Goal: Task Accomplishment & Management: Manage account settings

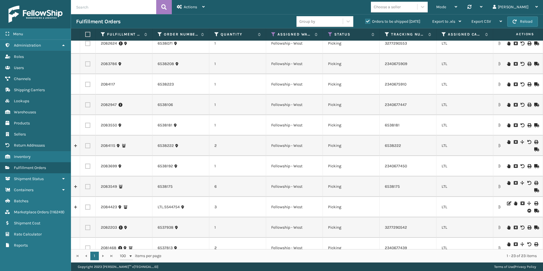
scroll to position [266, 0]
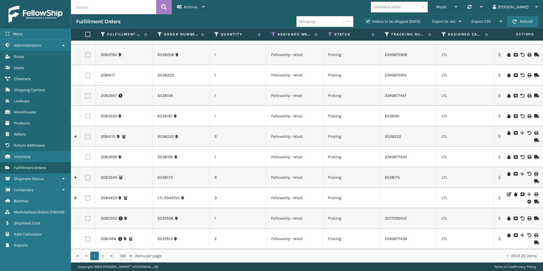
click at [86, 53] on td at bounding box center [88, 55] width 16 height 20
click at [88, 52] on label at bounding box center [87, 54] width 5 height 5
click at [86, 52] on input "checkbox" at bounding box center [85, 54] width 0 height 4
checkbox input "true"
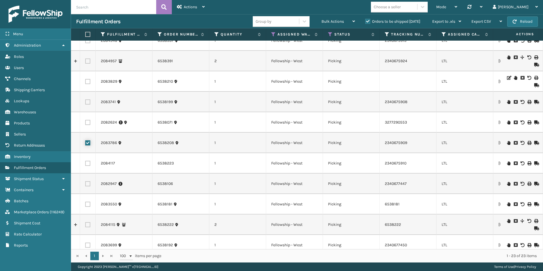
scroll to position [153, 0]
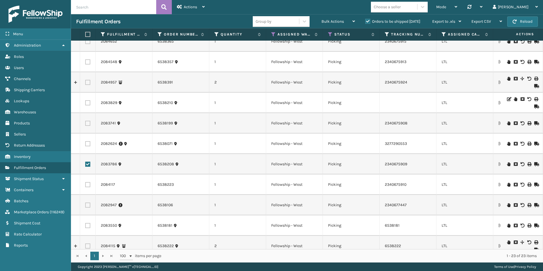
click at [88, 103] on label at bounding box center [87, 102] width 5 height 5
click at [86, 103] on input "checkbox" at bounding box center [85, 102] width 0 height 4
checkbox input "true"
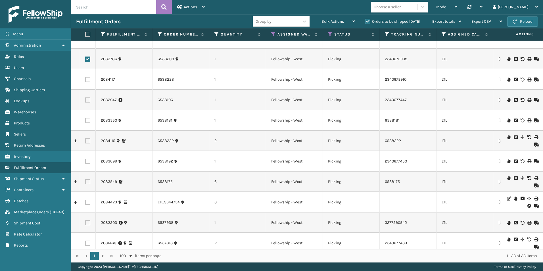
scroll to position [266, 0]
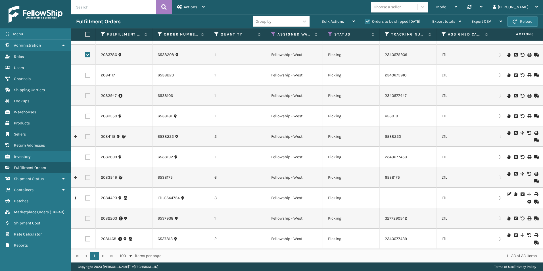
click at [86, 134] on label at bounding box center [87, 136] width 5 height 5
click at [86, 134] on input "checkbox" at bounding box center [85, 136] width 0 height 4
checkbox input "true"
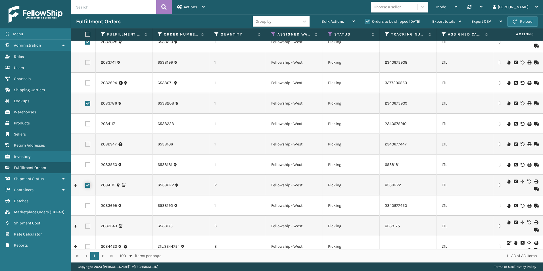
scroll to position [209, 0]
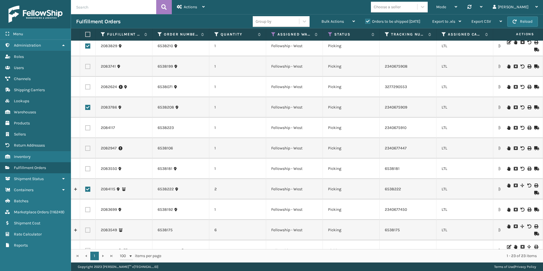
click at [88, 128] on label at bounding box center [87, 127] width 5 height 5
click at [86, 128] on input "checkbox" at bounding box center [85, 127] width 0 height 4
checkbox input "true"
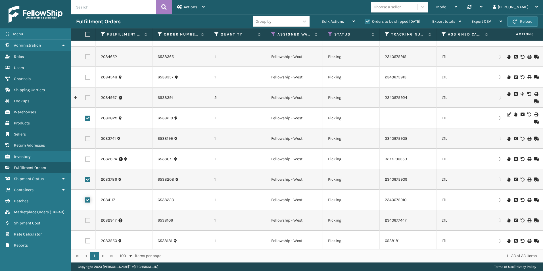
scroll to position [96, 0]
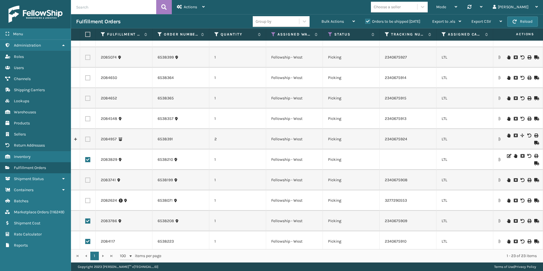
click at [89, 119] on label at bounding box center [87, 118] width 5 height 5
click at [86, 119] on input "checkbox" at bounding box center [85, 118] width 0 height 4
checkbox input "true"
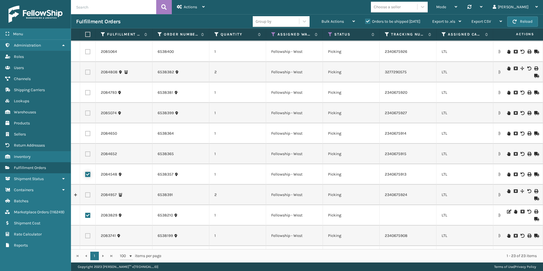
scroll to position [39, 0]
click at [88, 135] on label at bounding box center [87, 134] width 5 height 5
click at [86, 135] on input "checkbox" at bounding box center [85, 134] width 0 height 4
checkbox input "true"
click at [88, 155] on label at bounding box center [87, 155] width 5 height 5
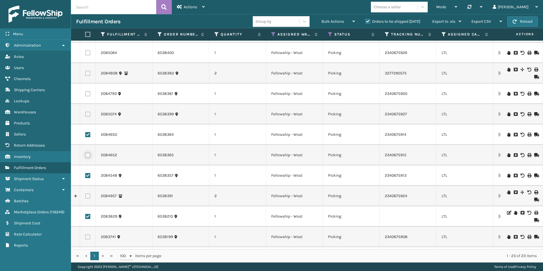
click at [86, 155] on input "checkbox" at bounding box center [85, 155] width 0 height 4
checkbox input "true"
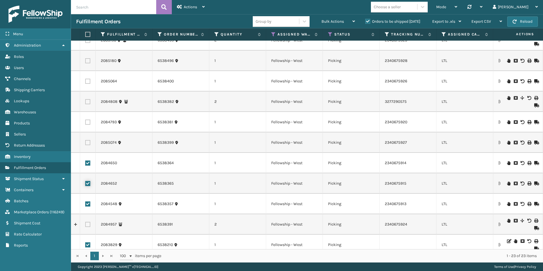
scroll to position [0, 0]
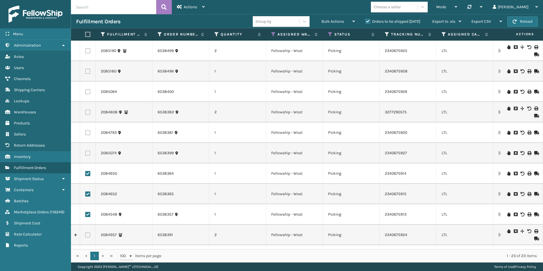
click at [86, 72] on label at bounding box center [87, 71] width 5 height 5
click at [86, 72] on input "checkbox" at bounding box center [85, 71] width 0 height 4
checkbox input "true"
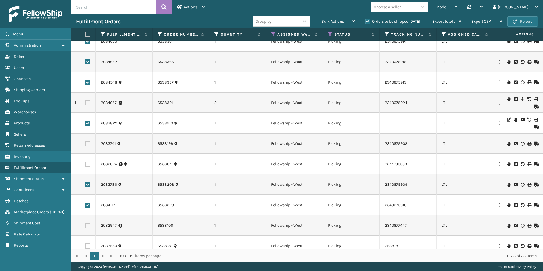
scroll to position [142, 0]
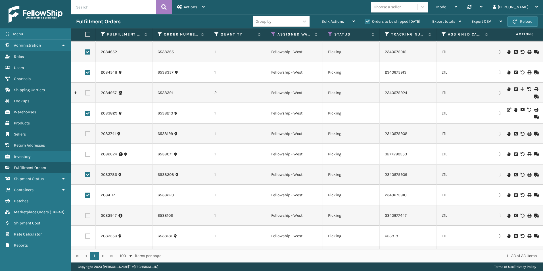
click at [88, 217] on label at bounding box center [87, 215] width 5 height 5
click at [86, 217] on input "checkbox" at bounding box center [85, 215] width 0 height 4
checkbox input "true"
drag, startPoint x: 87, startPoint y: 155, endPoint x: 94, endPoint y: 159, distance: 7.5
click at [87, 155] on label at bounding box center [87, 154] width 5 height 5
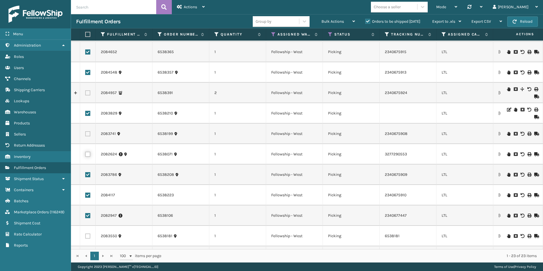
click at [86, 155] on input "checkbox" at bounding box center [85, 154] width 0 height 4
checkbox input "true"
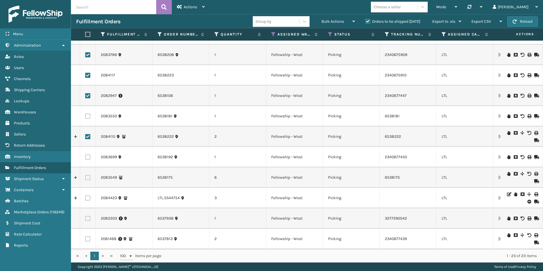
scroll to position [266, 0]
drag, startPoint x: 88, startPoint y: 215, endPoint x: 92, endPoint y: 218, distance: 5.8
click at [88, 216] on label at bounding box center [87, 218] width 5 height 5
click at [86, 216] on input "checkbox" at bounding box center [85, 218] width 0 height 4
checkbox input "true"
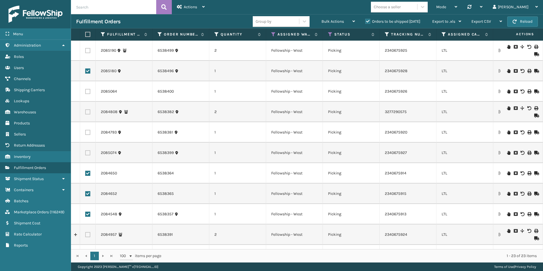
scroll to position [0, 0]
drag, startPoint x: 89, startPoint y: 91, endPoint x: 85, endPoint y: 90, distance: 3.8
click at [89, 91] on label at bounding box center [87, 91] width 5 height 5
click at [86, 91] on input "checkbox" at bounding box center [85, 91] width 0 height 4
checkbox input "true"
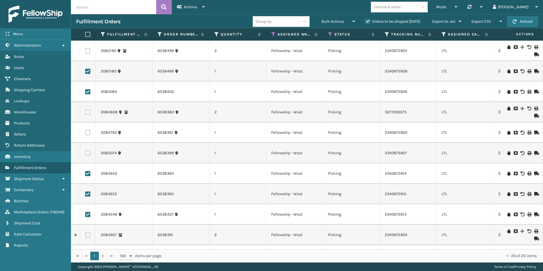
click at [87, 153] on label at bounding box center [87, 153] width 5 height 5
click at [86, 153] on input "checkbox" at bounding box center [85, 153] width 0 height 4
checkbox input "true"
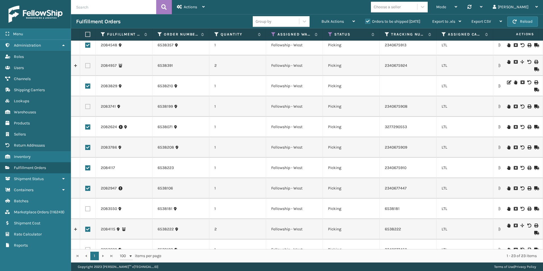
scroll to position [171, 0]
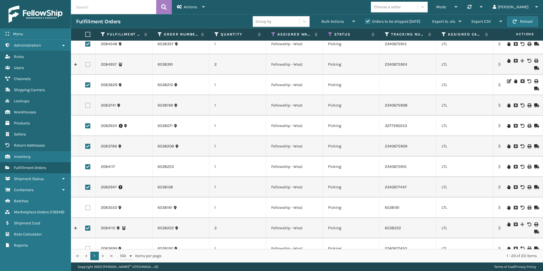
click at [87, 207] on label at bounding box center [87, 207] width 5 height 5
click at [86, 207] on input "checkbox" at bounding box center [85, 207] width 0 height 4
checkbox input "true"
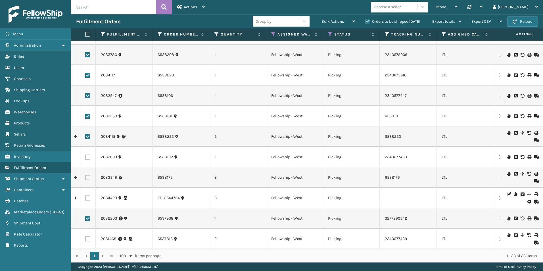
scroll to position [266, 0]
click at [88, 155] on label at bounding box center [87, 157] width 5 height 5
click at [86, 155] on input "checkbox" at bounding box center [85, 157] width 0 height 4
checkbox input "true"
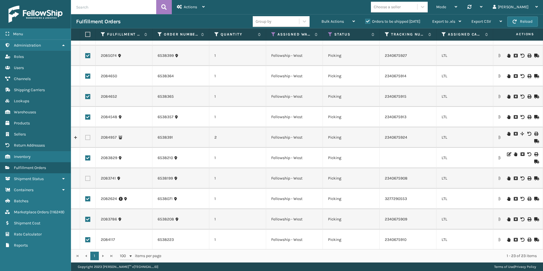
scroll to position [96, 0]
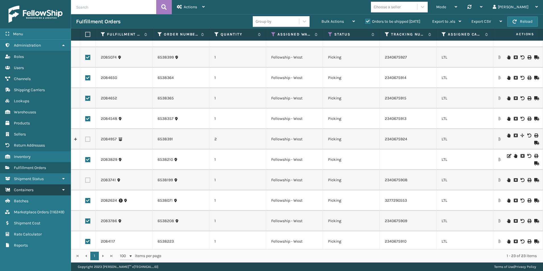
drag, startPoint x: 88, startPoint y: 180, endPoint x: 57, endPoint y: 191, distance: 31.8
click at [88, 180] on label at bounding box center [87, 180] width 5 height 5
click at [86, 180] on input "checkbox" at bounding box center [85, 180] width 0 height 4
checkbox input "true"
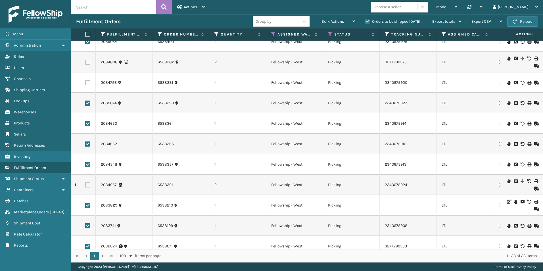
scroll to position [0, 0]
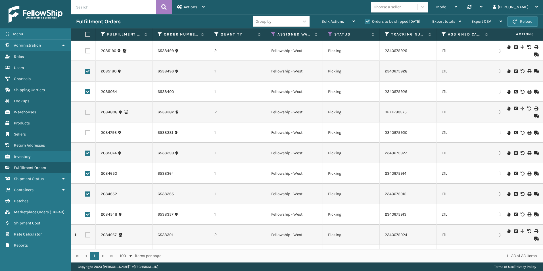
click at [88, 51] on label at bounding box center [87, 50] width 5 height 5
click at [86, 51] on input "checkbox" at bounding box center [85, 50] width 0 height 4
checkbox input "true"
click at [87, 134] on label at bounding box center [87, 132] width 5 height 5
click at [86, 134] on input "checkbox" at bounding box center [85, 132] width 0 height 4
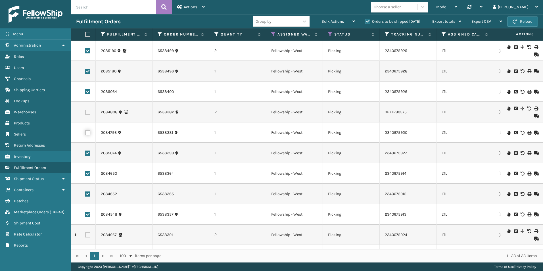
checkbox input "true"
click at [89, 112] on label at bounding box center [87, 112] width 5 height 5
click at [86, 112] on input "checkbox" at bounding box center [85, 112] width 0 height 4
checkbox input "true"
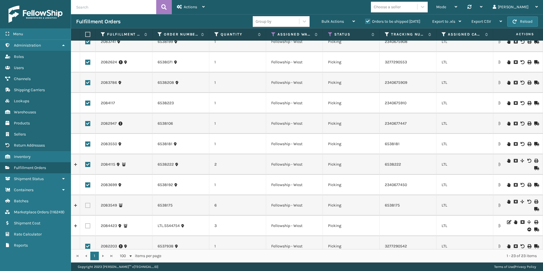
scroll to position [266, 0]
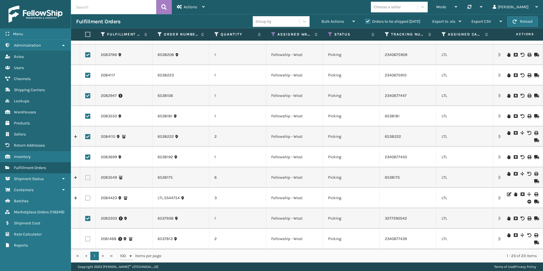
click at [89, 175] on label at bounding box center [87, 177] width 5 height 5
click at [86, 175] on input "checkbox" at bounding box center [85, 177] width 0 height 4
checkbox input "true"
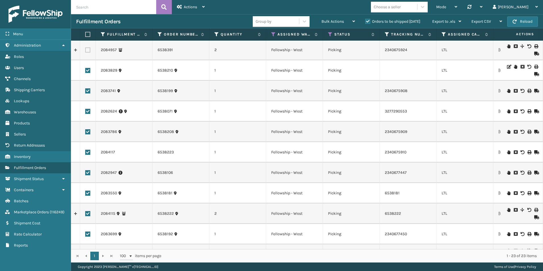
scroll to position [153, 0]
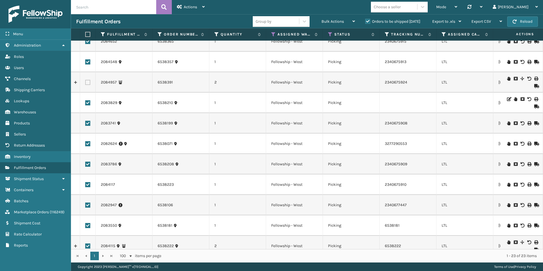
drag, startPoint x: 90, startPoint y: 82, endPoint x: 125, endPoint y: 90, distance: 35.8
click at [90, 82] on label at bounding box center [87, 82] width 5 height 5
click at [86, 82] on input "checkbox" at bounding box center [85, 82] width 0 height 4
checkbox input "true"
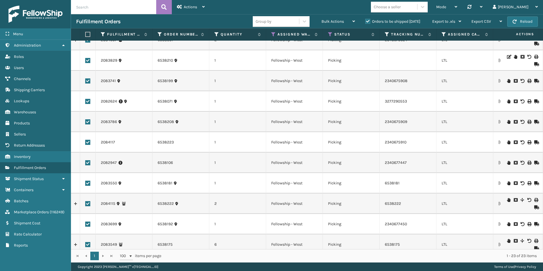
scroll to position [266, 0]
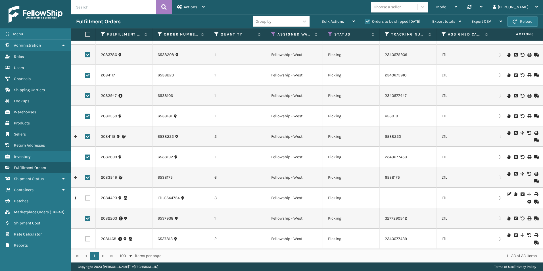
click at [86, 236] on label at bounding box center [87, 238] width 5 height 5
click at [86, 236] on input "checkbox" at bounding box center [85, 238] width 0 height 4
checkbox input "true"
click at [110, 195] on link "2084423" at bounding box center [109, 198] width 16 height 6
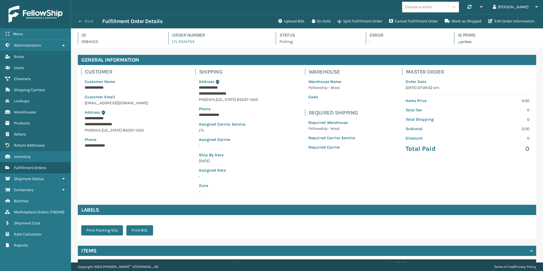
click at [80, 21] on span "button" at bounding box center [80, 21] width 3 height 4
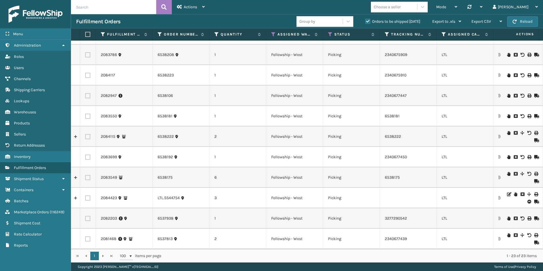
scroll to position [266, 0]
click at [507, 233] on icon at bounding box center [508, 235] width 3 height 4
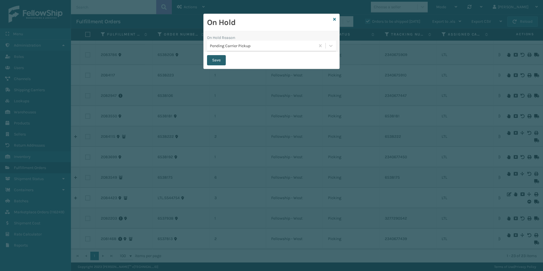
click at [220, 61] on button "Save" at bounding box center [216, 60] width 19 height 10
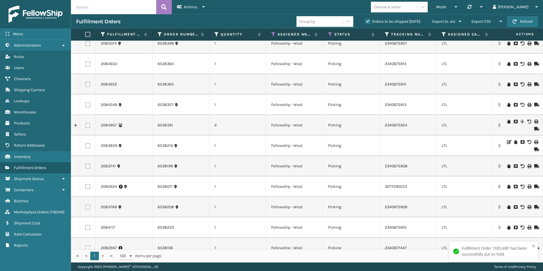
scroll to position [114, 0]
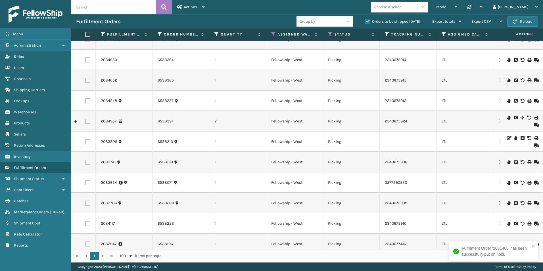
click at [507, 116] on icon at bounding box center [508, 118] width 3 height 4
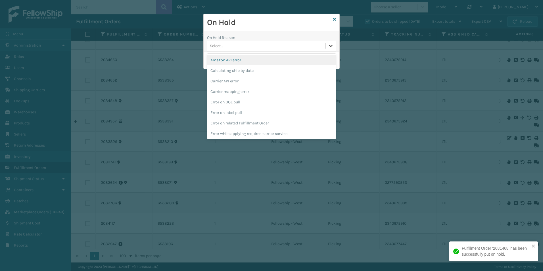
click at [335, 48] on div at bounding box center [331, 46] width 10 height 10
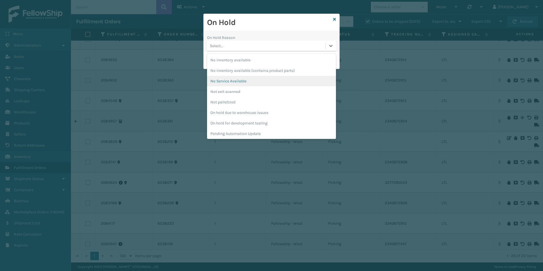
scroll to position [180, 0]
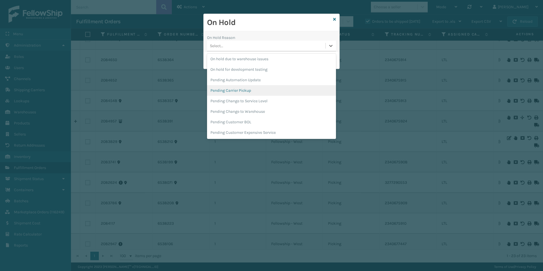
click at [227, 87] on div "Pending Carrier Pickup" at bounding box center [271, 90] width 129 height 11
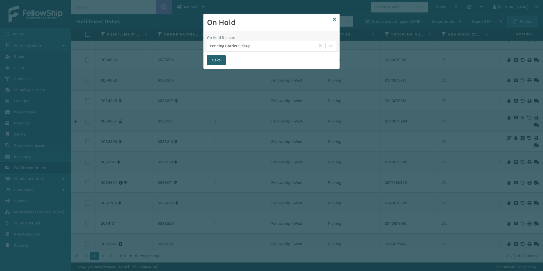
click at [220, 61] on button "Save" at bounding box center [216, 60] width 19 height 10
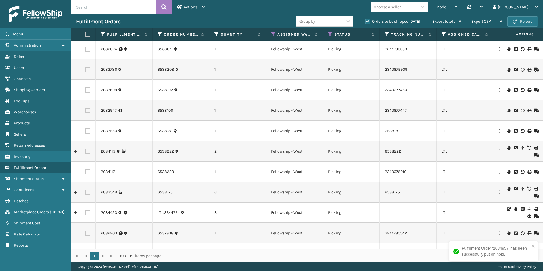
scroll to position [256, 0]
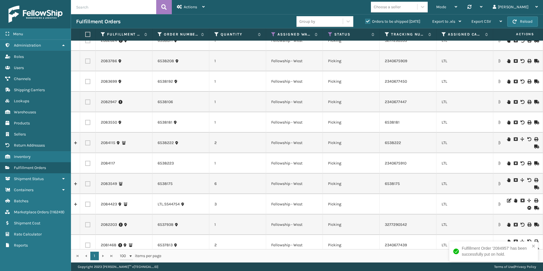
click at [507, 181] on icon at bounding box center [508, 180] width 3 height 4
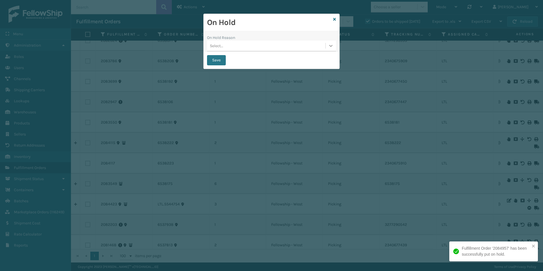
click at [330, 47] on icon at bounding box center [331, 46] width 6 height 6
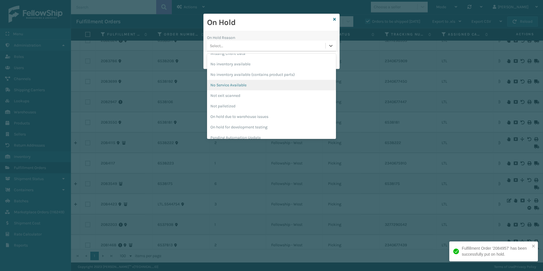
scroll to position [142, 0]
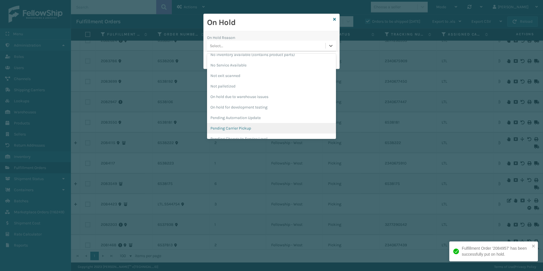
click at [248, 127] on div "Pending Carrier Pickup" at bounding box center [271, 128] width 129 height 11
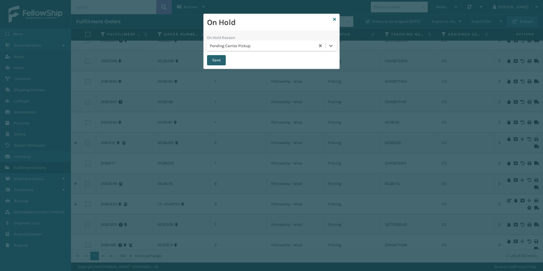
click at [213, 58] on button "Save" at bounding box center [216, 60] width 19 height 10
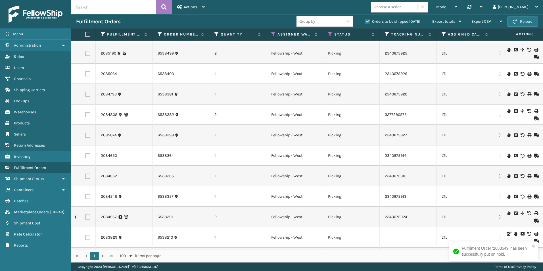
scroll to position [11, 0]
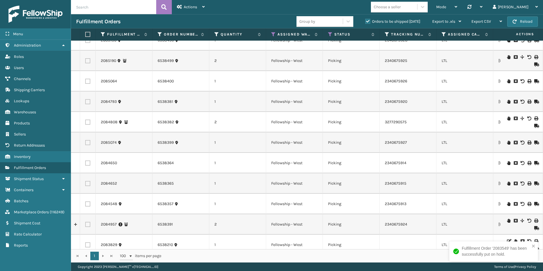
click at [507, 119] on icon at bounding box center [508, 119] width 3 height 4
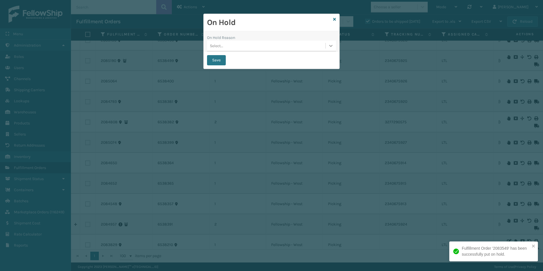
drag, startPoint x: 328, startPoint y: 47, endPoint x: 321, endPoint y: 53, distance: 9.1
click at [328, 47] on div at bounding box center [331, 46] width 10 height 10
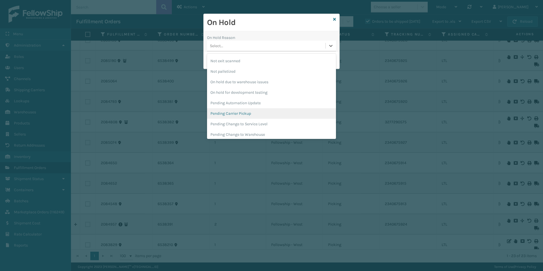
scroll to position [171, 0]
click at [232, 99] on div "Pending Carrier Pickup" at bounding box center [271, 100] width 129 height 11
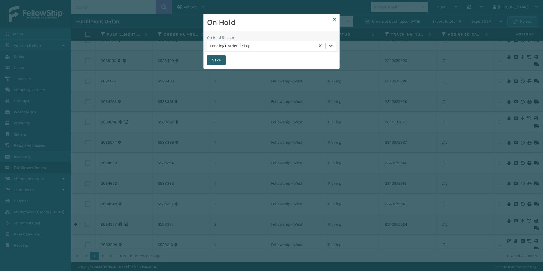
click at [214, 61] on button "Save" at bounding box center [216, 60] width 19 height 10
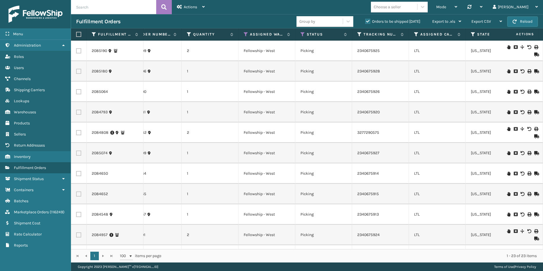
scroll to position [0, 0]
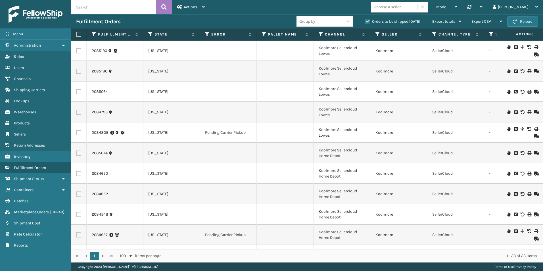
click at [507, 47] on icon at bounding box center [508, 47] width 3 height 4
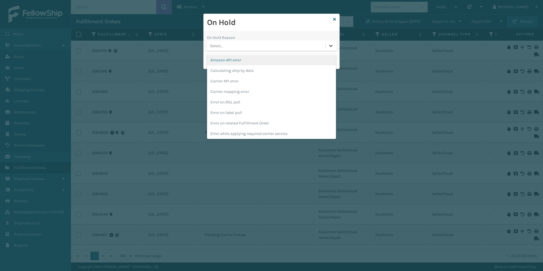
click at [331, 46] on icon at bounding box center [330, 46] width 3 height 2
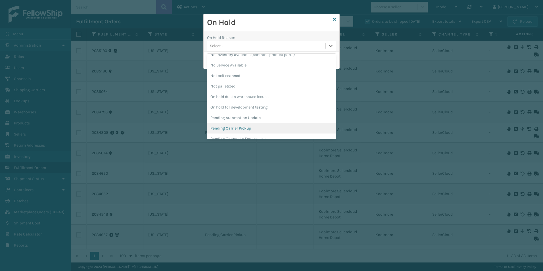
click at [232, 126] on div "Pending Carrier Pickup" at bounding box center [271, 128] width 129 height 11
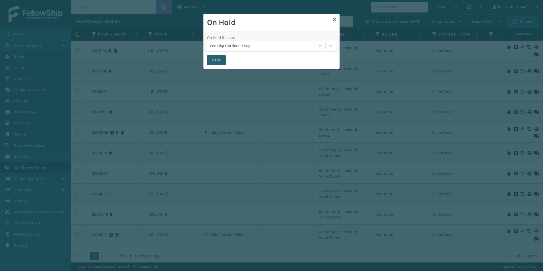
click at [214, 61] on button "Save" at bounding box center [216, 60] width 19 height 10
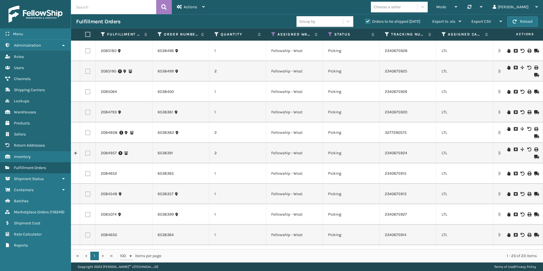
click at [507, 51] on icon at bounding box center [508, 51] width 3 height 4
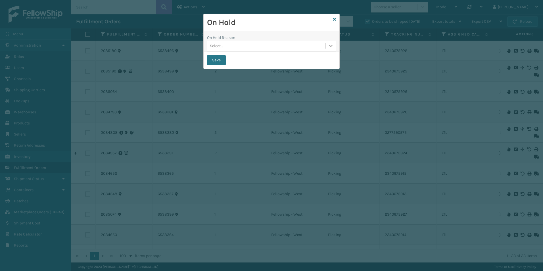
click at [329, 44] on icon at bounding box center [331, 46] width 6 height 6
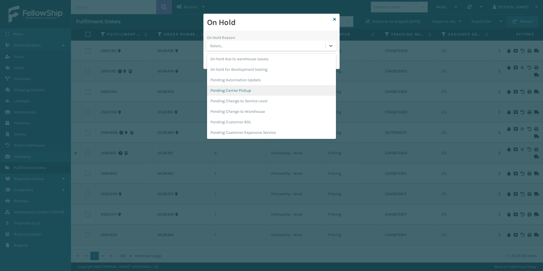
click at [245, 90] on div "Pending Carrier Pickup" at bounding box center [271, 90] width 129 height 11
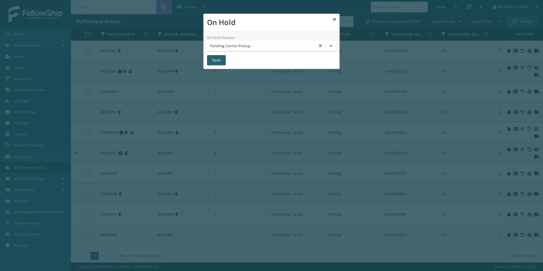
click at [215, 61] on button "Save" at bounding box center [216, 60] width 19 height 10
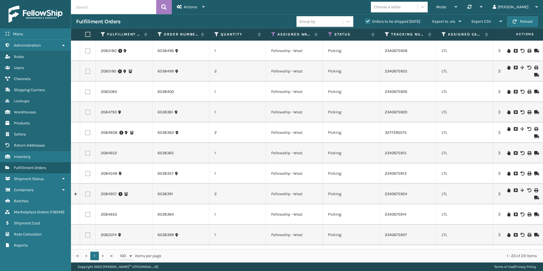
click at [507, 92] on icon at bounding box center [508, 92] width 3 height 4
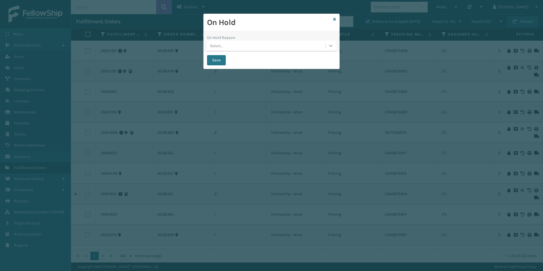
click at [332, 49] on div at bounding box center [331, 46] width 10 height 10
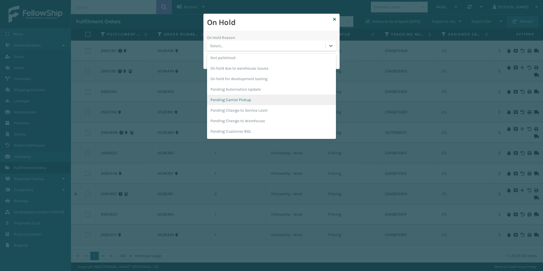
drag, startPoint x: 253, startPoint y: 98, endPoint x: 250, endPoint y: 94, distance: 4.8
click at [253, 97] on div "Pending Carrier Pickup" at bounding box center [271, 100] width 129 height 11
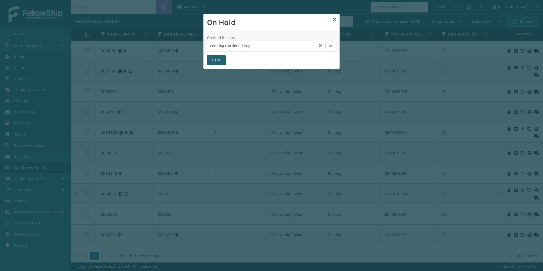
click at [219, 59] on button "Save" at bounding box center [216, 60] width 19 height 10
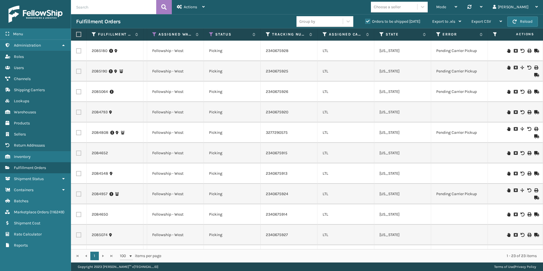
click at [507, 113] on icon at bounding box center [508, 112] width 3 height 4
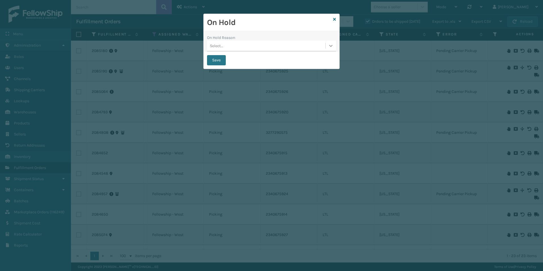
click at [329, 47] on icon at bounding box center [331, 46] width 6 height 6
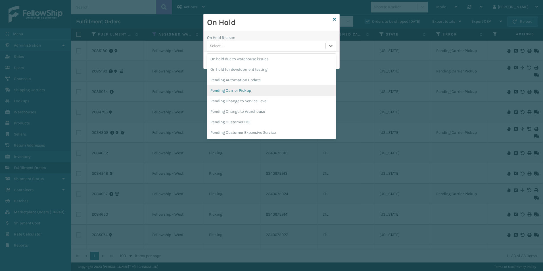
click at [237, 87] on div "Pending Carrier Pickup" at bounding box center [271, 90] width 129 height 11
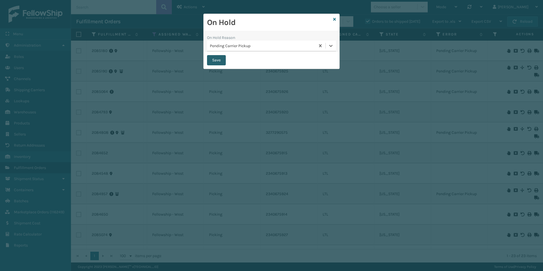
click at [217, 61] on button "Save" at bounding box center [216, 60] width 19 height 10
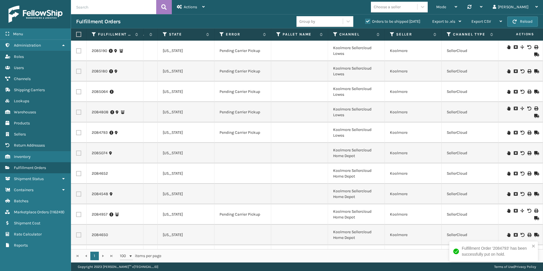
scroll to position [0, 242]
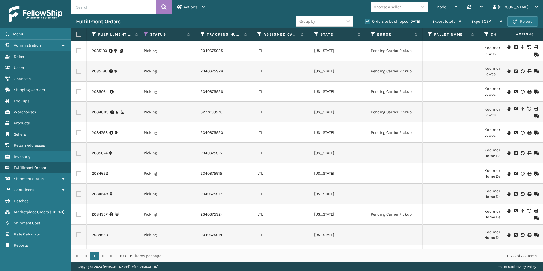
click at [507, 153] on icon at bounding box center [508, 153] width 3 height 4
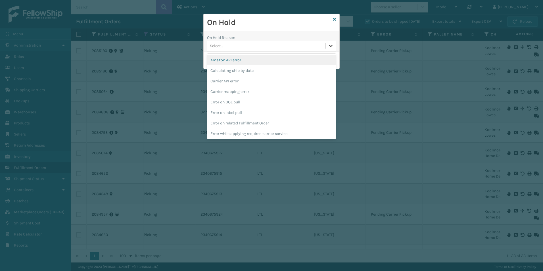
click at [328, 44] on icon at bounding box center [331, 46] width 6 height 6
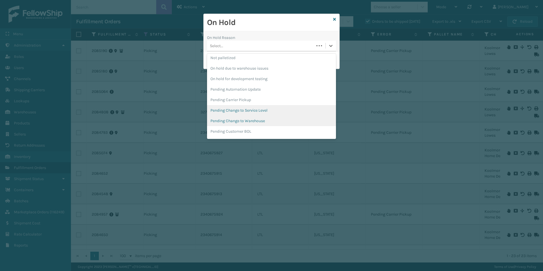
scroll to position [180, 0]
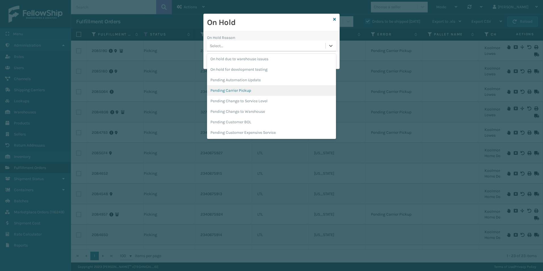
click at [242, 89] on div "Pending Carrier Pickup" at bounding box center [271, 90] width 129 height 11
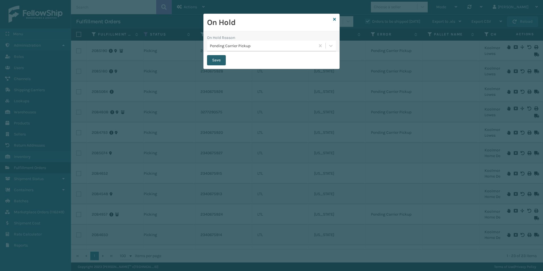
click at [217, 59] on button "Save" at bounding box center [216, 60] width 19 height 10
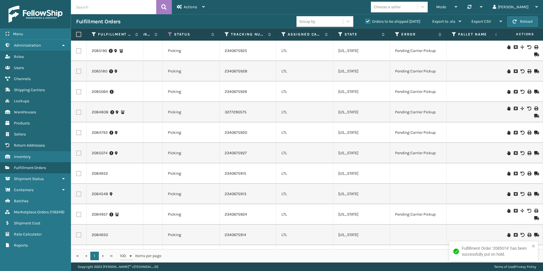
scroll to position [0, 252]
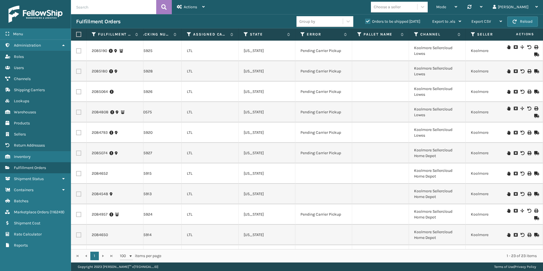
click at [507, 174] on icon at bounding box center [508, 174] width 3 height 4
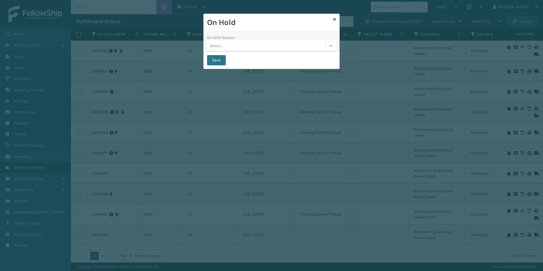
click at [329, 47] on icon at bounding box center [331, 46] width 6 height 6
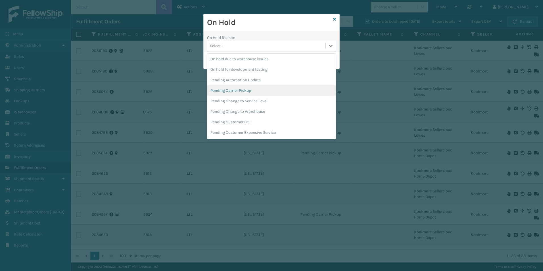
click at [246, 89] on div "Pending Carrier Pickup" at bounding box center [271, 90] width 129 height 11
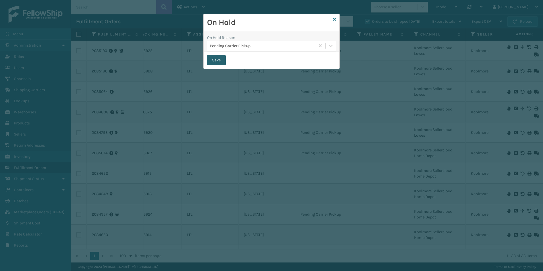
click at [214, 57] on button "Save" at bounding box center [216, 60] width 19 height 10
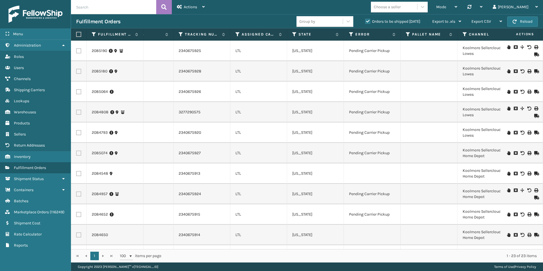
click at [507, 174] on icon at bounding box center [508, 174] width 3 height 4
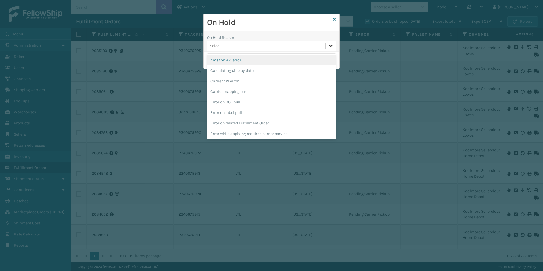
click at [329, 47] on icon at bounding box center [331, 46] width 6 height 6
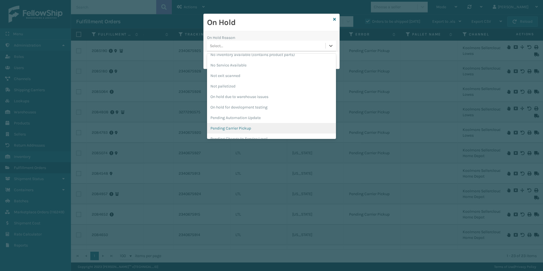
click at [235, 126] on div "Pending Carrier Pickup" at bounding box center [271, 128] width 129 height 11
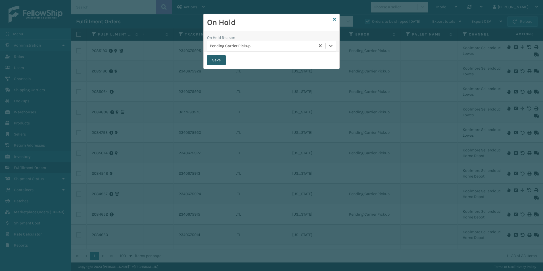
click at [220, 60] on button "Save" at bounding box center [216, 60] width 19 height 10
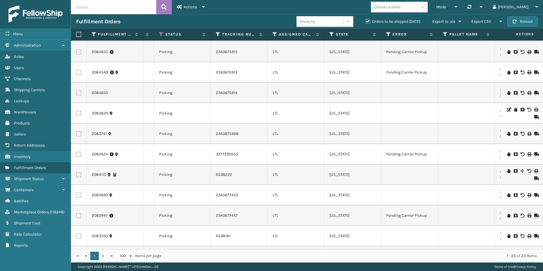
click at [507, 92] on icon at bounding box center [508, 93] width 3 height 4
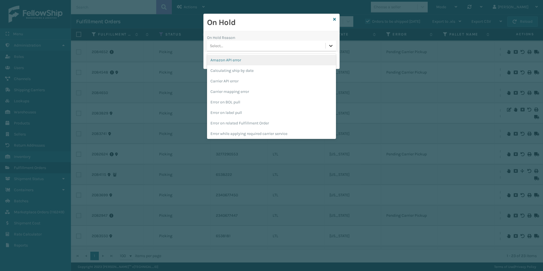
click at [332, 47] on icon at bounding box center [331, 46] width 6 height 6
click at [241, 69] on div "Pending Carrier Pickup" at bounding box center [271, 69] width 129 height 11
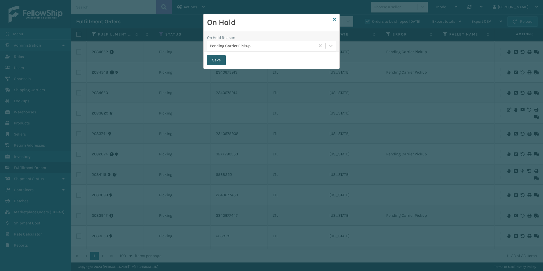
click at [217, 59] on button "Save" at bounding box center [216, 60] width 19 height 10
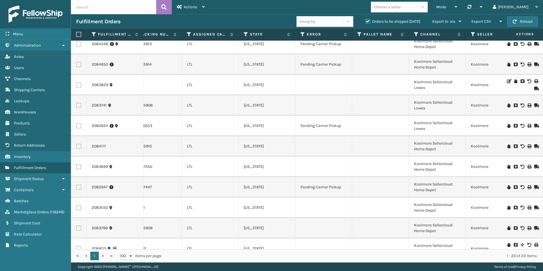
click at [514, 81] on icon at bounding box center [515, 81] width 3 height 4
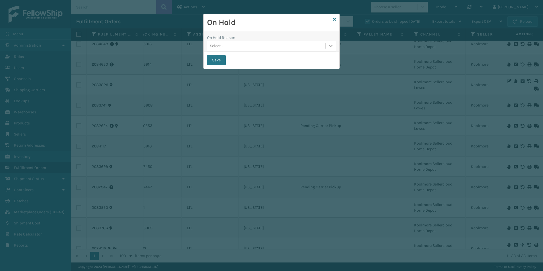
click at [332, 46] on icon at bounding box center [330, 46] width 3 height 2
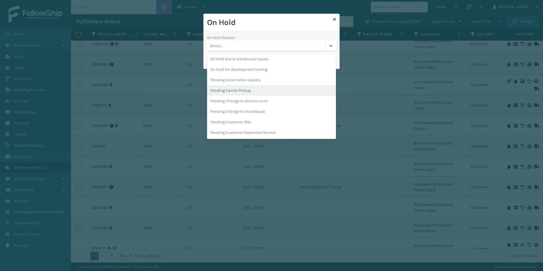
click at [239, 88] on div "Pending Carrier Pickup" at bounding box center [271, 90] width 129 height 11
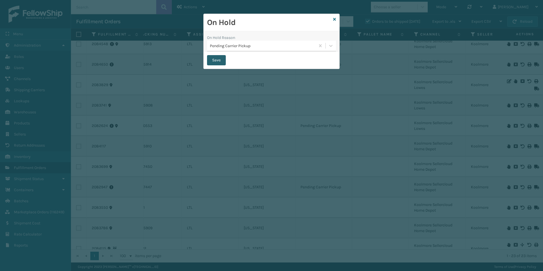
click at [212, 58] on button "Save" at bounding box center [216, 60] width 19 height 10
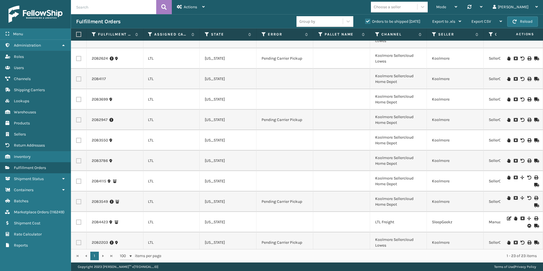
scroll to position [266, 294]
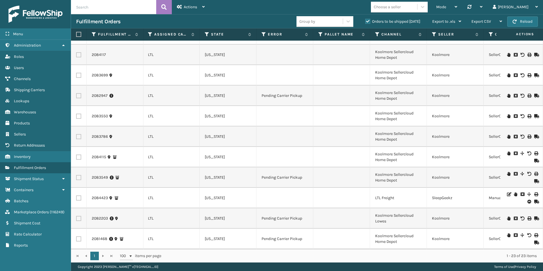
click at [507, 151] on icon at bounding box center [508, 153] width 3 height 4
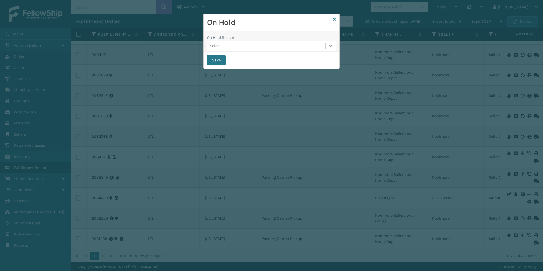
click at [331, 49] on div at bounding box center [331, 46] width 10 height 10
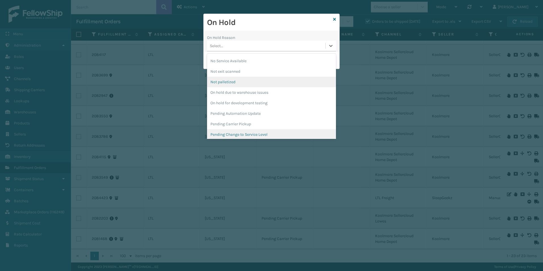
scroll to position [171, 0]
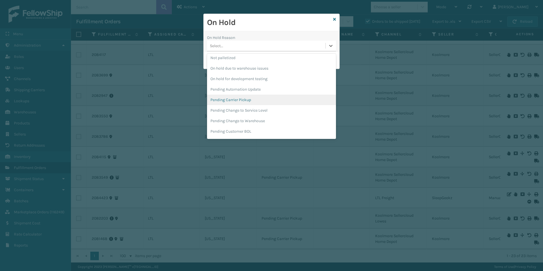
click at [234, 100] on div "Pending Carrier Pickup" at bounding box center [271, 100] width 129 height 11
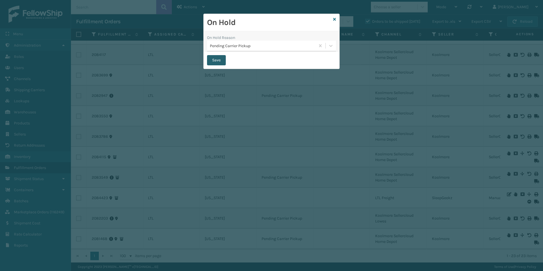
click at [217, 62] on button "Save" at bounding box center [216, 60] width 19 height 10
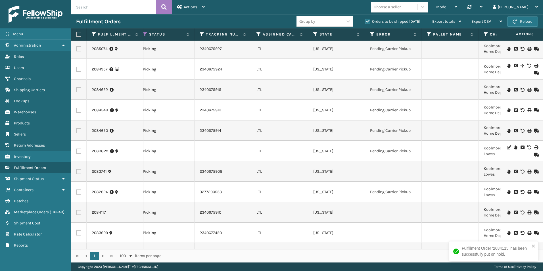
scroll to position [171, 185]
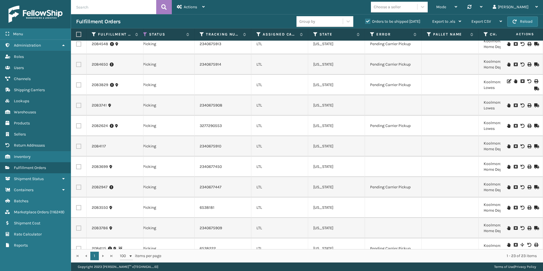
click at [507, 106] on icon at bounding box center [508, 105] width 3 height 4
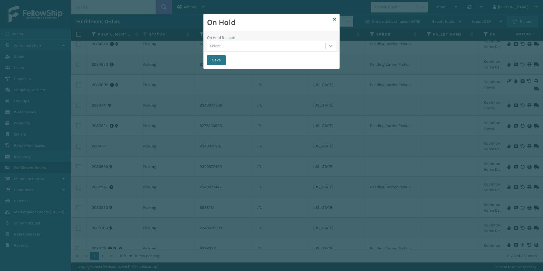
click at [331, 46] on icon at bounding box center [330, 46] width 3 height 2
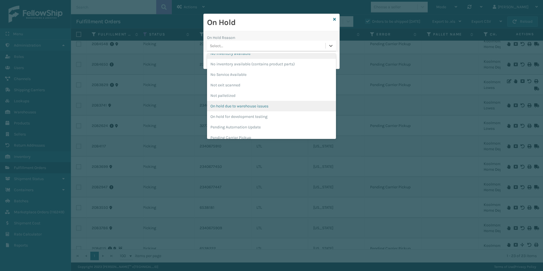
scroll to position [142, 0]
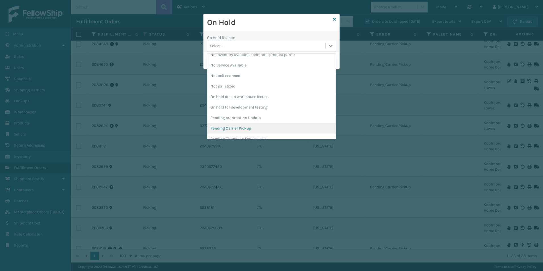
click at [221, 127] on div "Pending Carrier Pickup" at bounding box center [271, 128] width 129 height 11
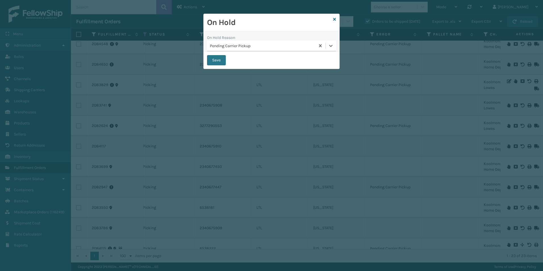
drag, startPoint x: 213, startPoint y: 59, endPoint x: 199, endPoint y: 60, distance: 14.8
click at [209, 59] on button "Save" at bounding box center [216, 60] width 19 height 10
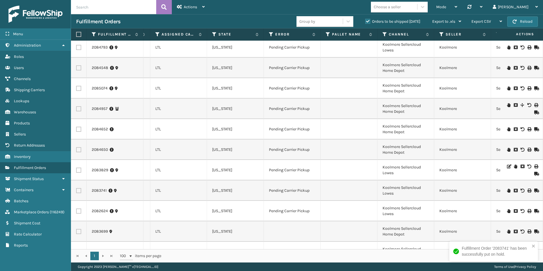
scroll to position [85, 292]
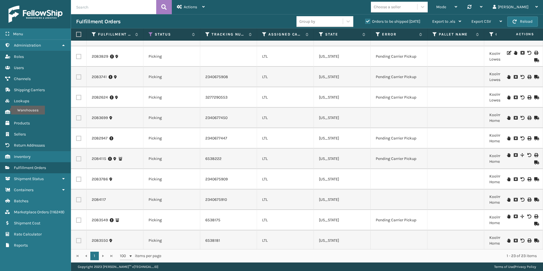
click at [507, 118] on icon at bounding box center [508, 118] width 3 height 4
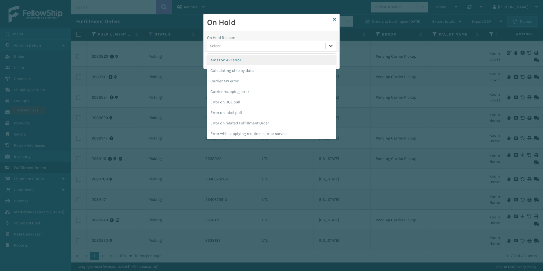
click at [331, 45] on icon at bounding box center [331, 46] width 6 height 6
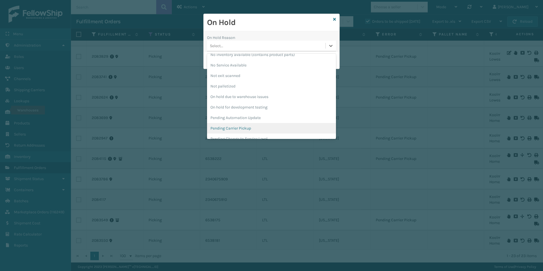
click at [245, 130] on div "Pending Carrier Pickup" at bounding box center [271, 128] width 129 height 11
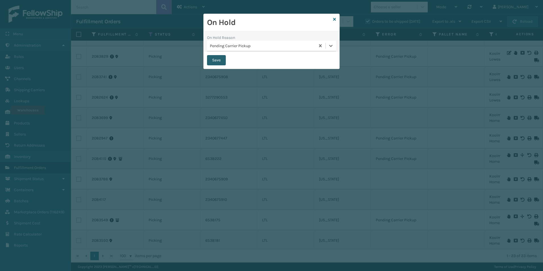
click at [214, 57] on button "Save" at bounding box center [216, 60] width 19 height 10
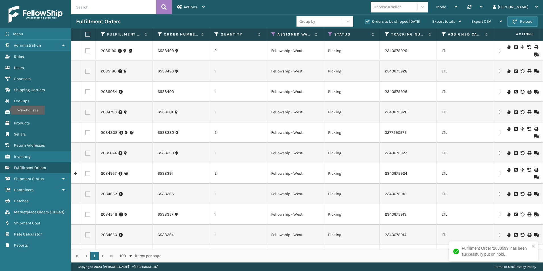
scroll to position [0, 229]
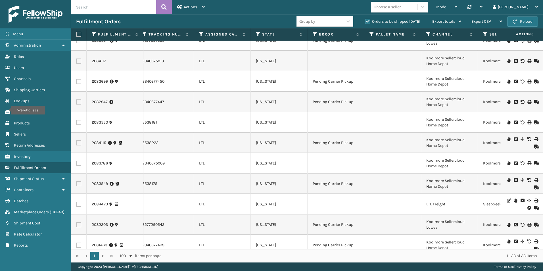
click at [507, 61] on icon at bounding box center [508, 61] width 3 height 4
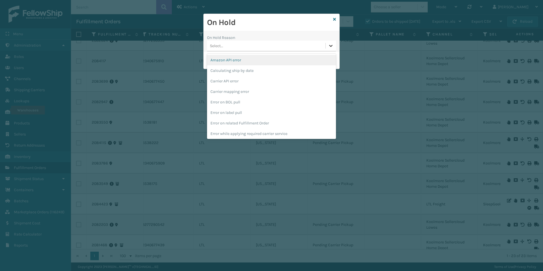
drag, startPoint x: 328, startPoint y: 45, endPoint x: 336, endPoint y: 71, distance: 27.1
click at [328, 45] on icon at bounding box center [331, 46] width 6 height 6
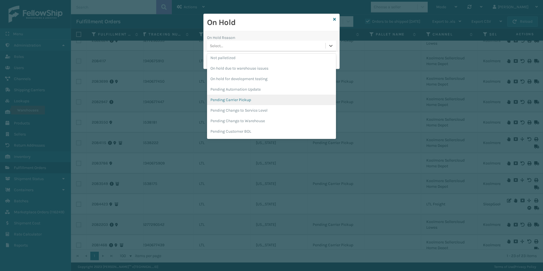
click at [239, 101] on div "Pending Carrier Pickup" at bounding box center [271, 100] width 129 height 11
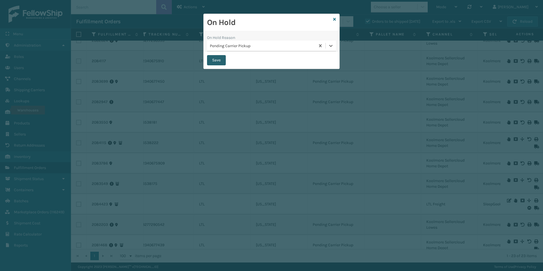
click at [217, 59] on button "Save" at bounding box center [216, 60] width 19 height 10
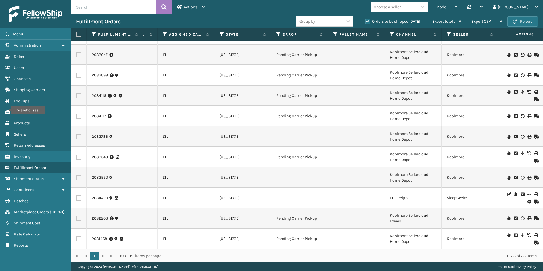
click at [507, 176] on icon at bounding box center [508, 178] width 3 height 4
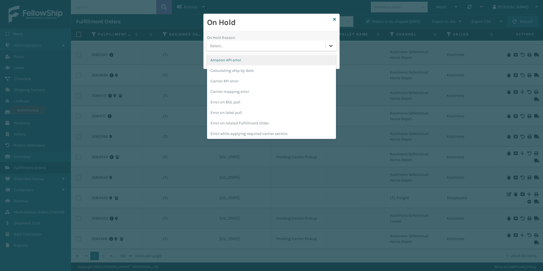
click at [332, 46] on icon at bounding box center [330, 46] width 3 height 2
click at [239, 61] on div "Pending Carrier Pickup" at bounding box center [271, 62] width 129 height 11
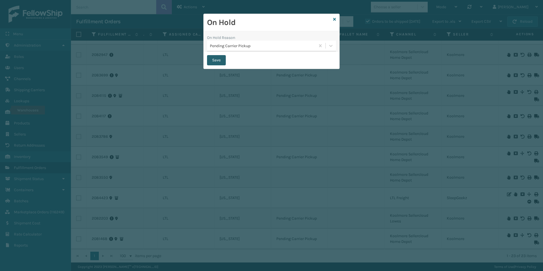
click at [217, 60] on button "Save" at bounding box center [216, 60] width 19 height 10
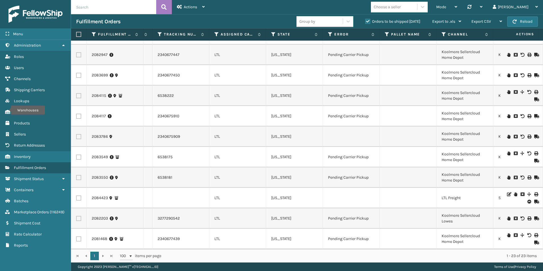
click at [507, 135] on icon at bounding box center [508, 137] width 3 height 4
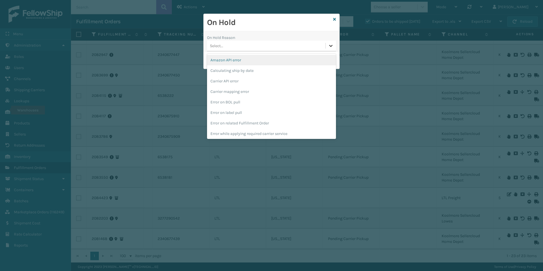
click at [332, 45] on icon at bounding box center [330, 46] width 3 height 2
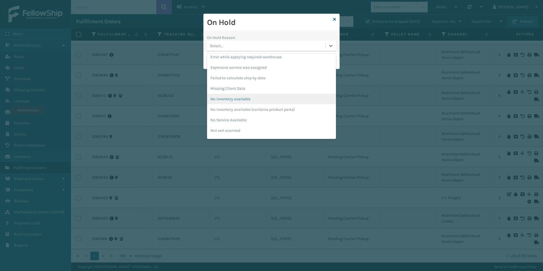
scroll to position [142, 0]
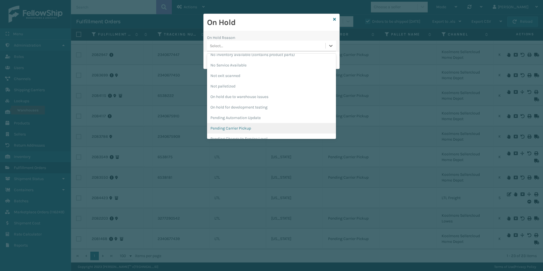
click at [248, 128] on div "Pending Carrier Pickup" at bounding box center [271, 128] width 129 height 11
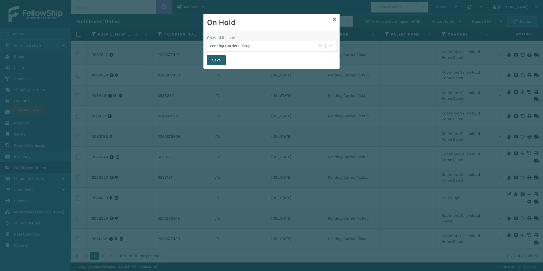
click at [213, 60] on button "Save" at bounding box center [216, 60] width 19 height 10
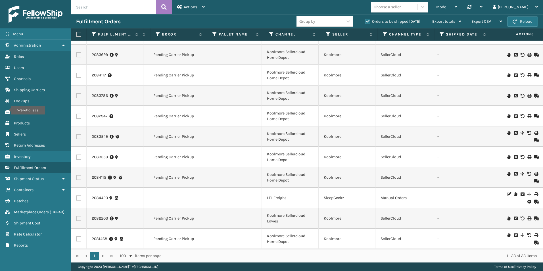
scroll to position [0, 402]
click at [514, 192] on icon at bounding box center [515, 194] width 3 height 4
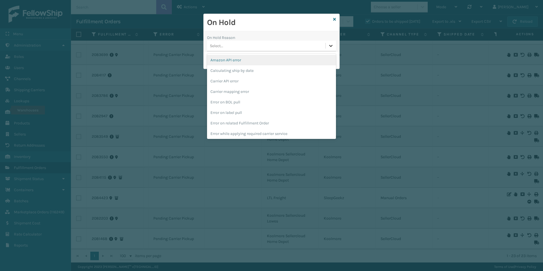
click at [331, 47] on icon at bounding box center [331, 46] width 6 height 6
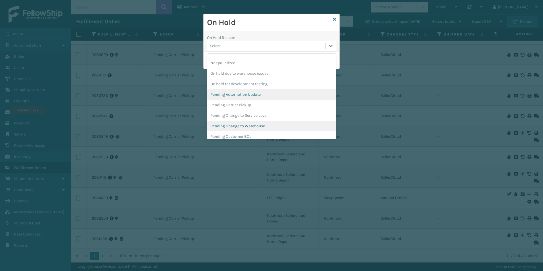
scroll to position [171, 0]
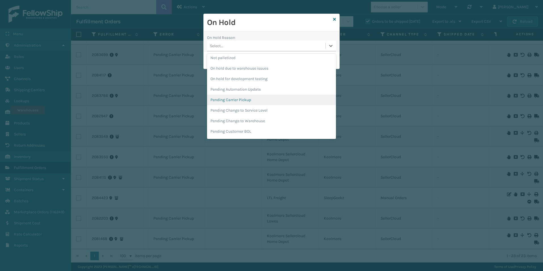
click at [240, 99] on div "Pending Carrier Pickup" at bounding box center [271, 100] width 129 height 11
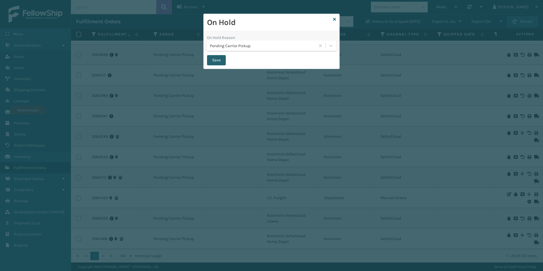
click at [217, 60] on button "Save" at bounding box center [216, 60] width 19 height 10
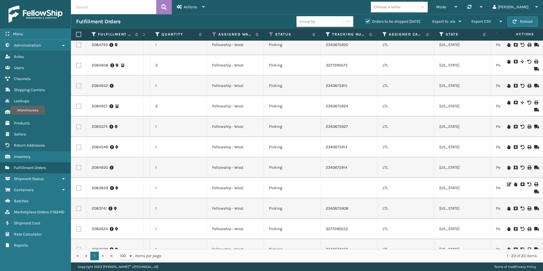
scroll to position [0, 51]
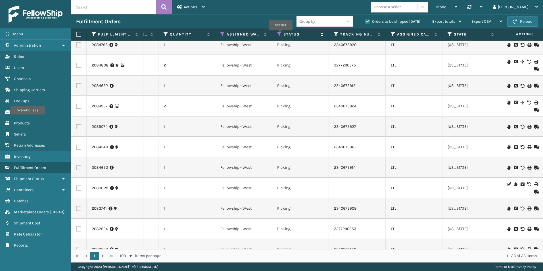
click at [281, 34] on icon at bounding box center [279, 34] width 5 height 5
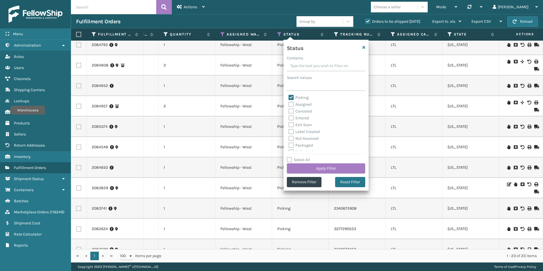
click at [293, 97] on label "Picking" at bounding box center [299, 97] width 20 height 5
click at [289, 97] on input "Picking" at bounding box center [289, 96] width 0 height 4
checkbox input "false"
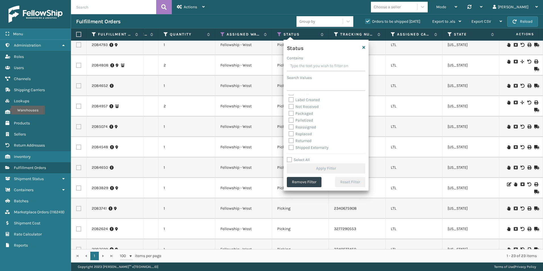
click at [293, 120] on label "Palletized" at bounding box center [301, 120] width 24 height 5
click at [289, 120] on input "Palletized" at bounding box center [289, 119] width 0 height 4
checkbox input "true"
click at [321, 167] on button "Apply Filter" at bounding box center [326, 168] width 78 height 10
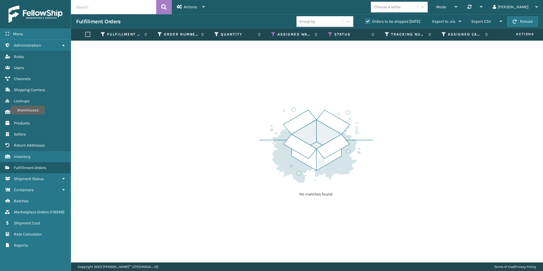
click at [368, 22] on label "Orders to be shipped [DATE]" at bounding box center [392, 21] width 55 height 5
click at [366, 22] on input "Orders to be shipped [DATE]" at bounding box center [365, 20] width 0 height 4
click at [273, 33] on icon at bounding box center [273, 34] width 5 height 5
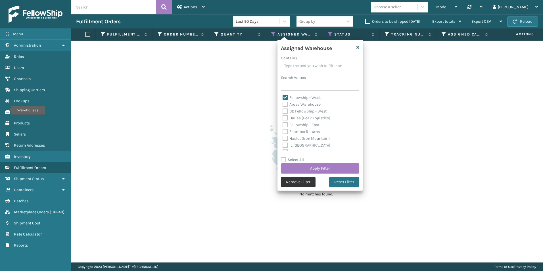
click at [295, 182] on button "Remove Filter" at bounding box center [298, 182] width 35 height 10
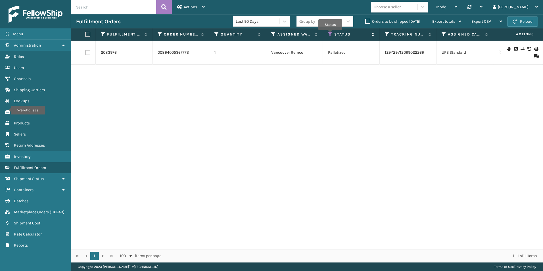
click at [331, 34] on icon at bounding box center [330, 34] width 5 height 5
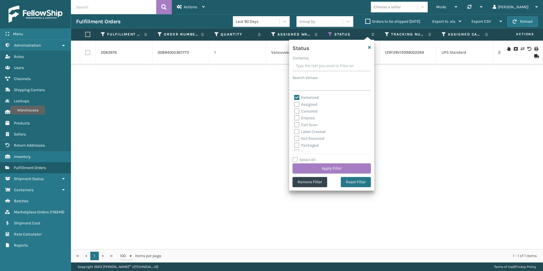
click at [297, 97] on label "Palletized" at bounding box center [306, 97] width 24 height 5
click at [295, 97] on input "Palletized" at bounding box center [294, 96] width 0 height 4
checkbox input "false"
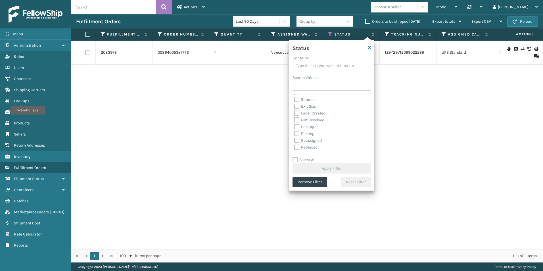
scroll to position [28, 0]
click at [296, 124] on label "Picking" at bounding box center [304, 123] width 20 height 5
click at [295, 124] on input "Picking" at bounding box center [294, 122] width 0 height 4
checkbox input "true"
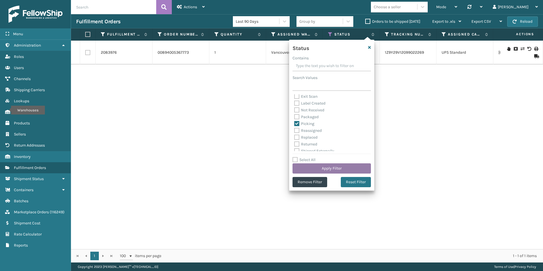
click at [334, 167] on button "Apply Filter" at bounding box center [332, 168] width 78 height 10
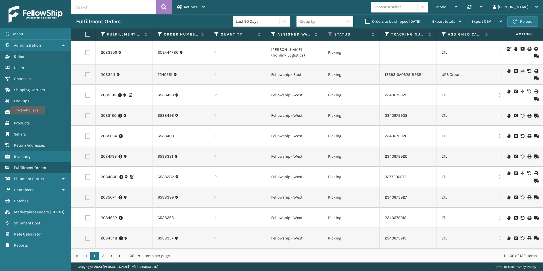
click at [366, 22] on label "Orders to be shipped [DATE]" at bounding box center [392, 21] width 55 height 5
click at [366, 22] on input "Orders to be shipped [DATE]" at bounding box center [365, 20] width 0 height 4
click at [273, 34] on icon at bounding box center [273, 34] width 5 height 5
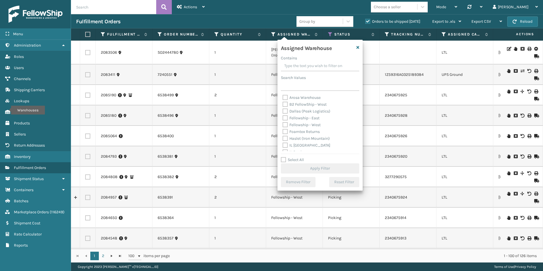
click at [284, 124] on label "Fellowship - West" at bounding box center [302, 124] width 38 height 5
click at [283, 124] on input "Fellowship - West" at bounding box center [283, 124] width 0 height 4
checkbox input "true"
click at [312, 169] on button "Apply Filter" at bounding box center [320, 168] width 78 height 10
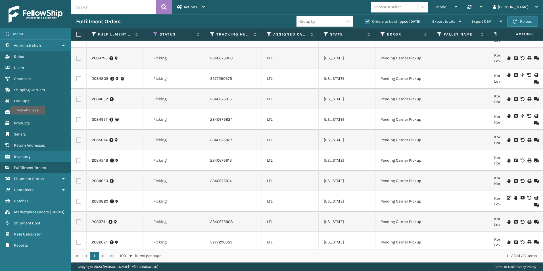
scroll to position [0, 175]
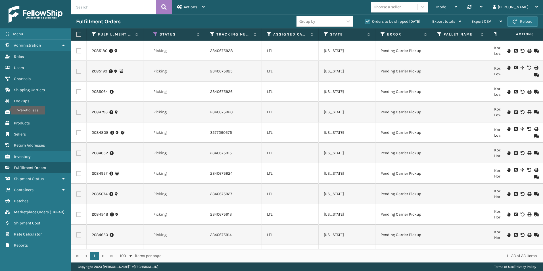
click at [535, 92] on icon at bounding box center [536, 92] width 3 height 4
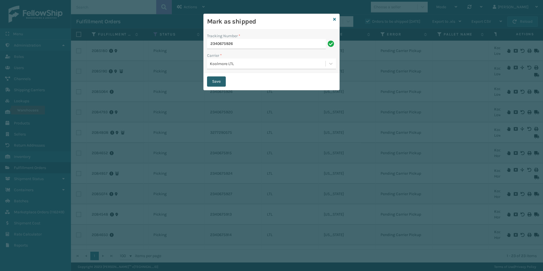
click at [217, 78] on button "Save" at bounding box center [216, 81] width 19 height 10
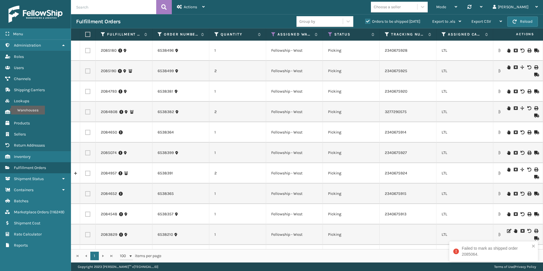
scroll to position [0, 0]
click at [98, 8] on input "text" at bounding box center [113, 7] width 85 height 14
click at [90, 8] on input "text" at bounding box center [113, 7] width 85 height 14
type input "2085064"
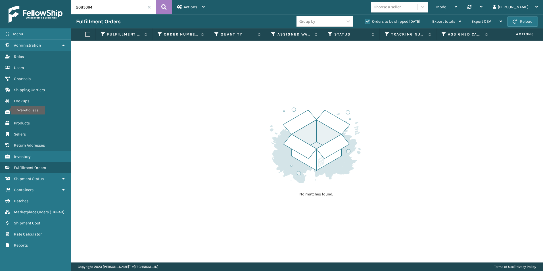
click at [150, 7] on span at bounding box center [149, 6] width 3 height 3
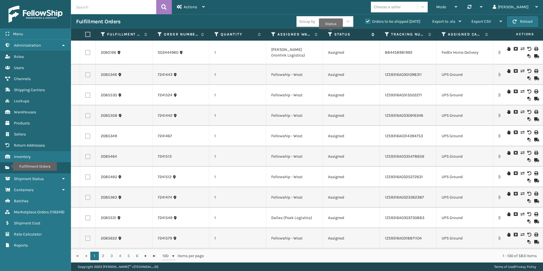
click at [331, 33] on icon at bounding box center [330, 34] width 5 height 5
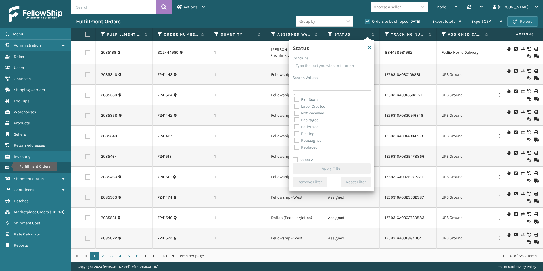
scroll to position [28, 0]
drag, startPoint x: 298, startPoint y: 124, endPoint x: 301, endPoint y: 123, distance: 3.1
click at [299, 123] on label "Picking" at bounding box center [304, 123] width 20 height 5
click at [297, 124] on label "Picking" at bounding box center [304, 123] width 20 height 5
click at [295, 124] on input "Picking" at bounding box center [294, 122] width 0 height 4
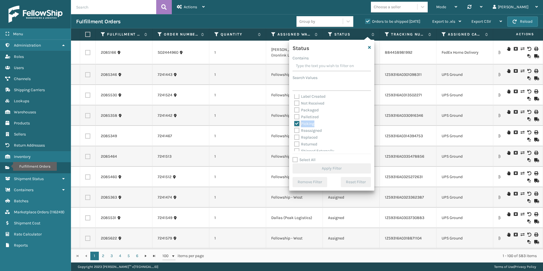
checkbox input "true"
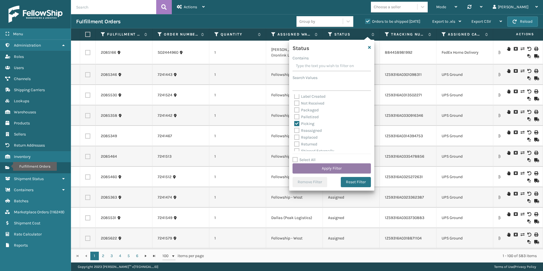
click at [325, 167] on button "Apply Filter" at bounding box center [332, 168] width 78 height 10
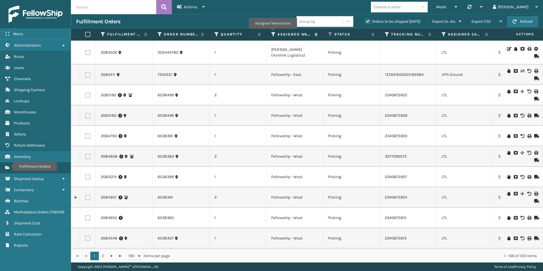
click at [273, 33] on icon at bounding box center [273, 34] width 5 height 5
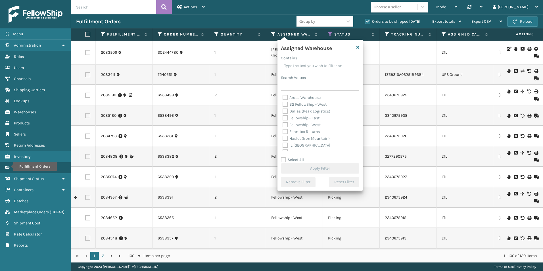
click at [286, 126] on label "Fellowship - West" at bounding box center [302, 124] width 38 height 5
click at [283, 125] on input "Fellowship - West" at bounding box center [283, 124] width 0 height 4
checkbox input "true"
click at [323, 169] on button "Apply Filter" at bounding box center [320, 168] width 78 height 10
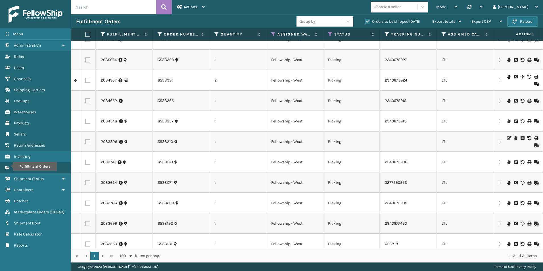
scroll to position [83, 0]
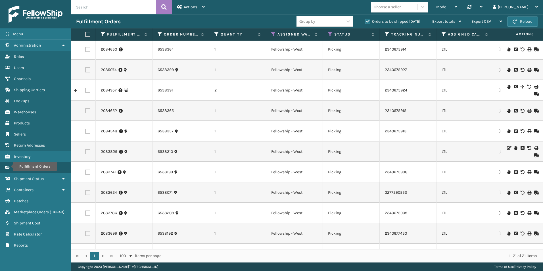
drag, startPoint x: 87, startPoint y: 172, endPoint x: 90, endPoint y: 173, distance: 3.1
click at [87, 172] on label at bounding box center [87, 172] width 5 height 5
click at [86, 172] on input "checkbox" at bounding box center [85, 172] width 0 height 4
checkbox input "true"
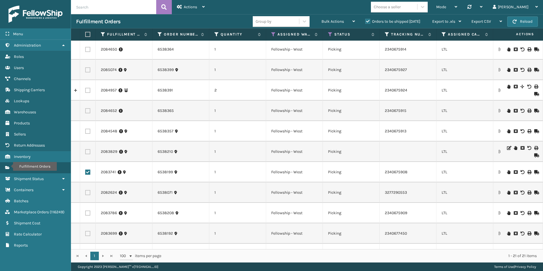
click at [88, 234] on label at bounding box center [87, 233] width 5 height 5
click at [86, 234] on input "checkbox" at bounding box center [85, 233] width 0 height 4
checkbox input "true"
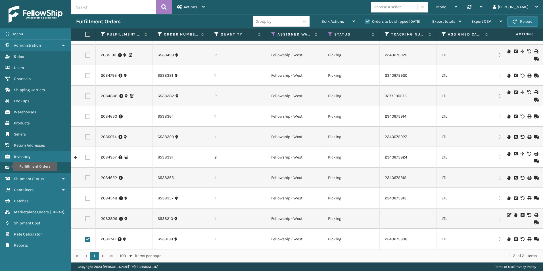
scroll to position [0, 0]
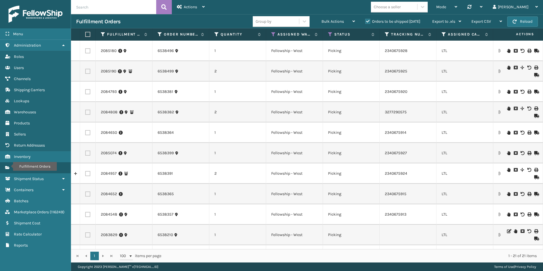
click at [88, 93] on label at bounding box center [87, 91] width 5 height 5
click at [86, 93] on input "checkbox" at bounding box center [85, 91] width 0 height 4
click at [331, 18] on div "Bulk Actions" at bounding box center [339, 21] width 34 height 14
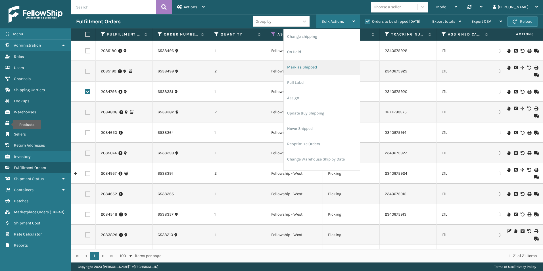
click at [323, 65] on li "Mark as Shipped" at bounding box center [322, 67] width 76 height 15
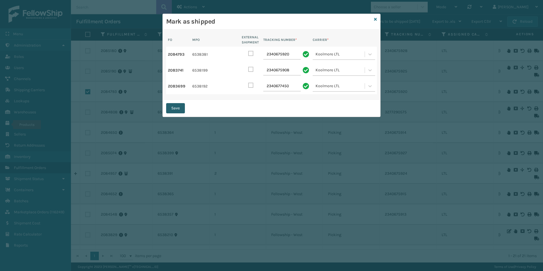
click at [174, 109] on button "Save" at bounding box center [175, 108] width 19 height 10
checkbox input "false"
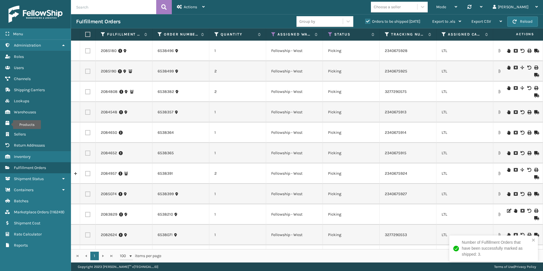
click at [536, 240] on div "Number of Fulfillment Orders that have been successfully marked as shipped: 3." at bounding box center [494, 249] width 89 height 26
click at [522, 20] on button "Reload" at bounding box center [523, 21] width 31 height 10
